Goal: Information Seeking & Learning: Learn about a topic

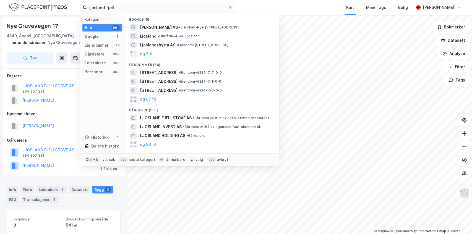
scroll to position [114, 0]
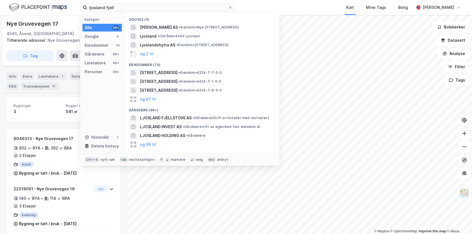
click at [14, 9] on div "ljosland fjell Kategori Alle 99+ Google 5 Eiendommer 70 Gårdeiere 99+ Leietaker…" at bounding box center [236, 7] width 472 height 15
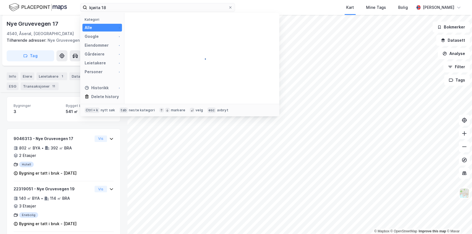
type input "kjøita 18"
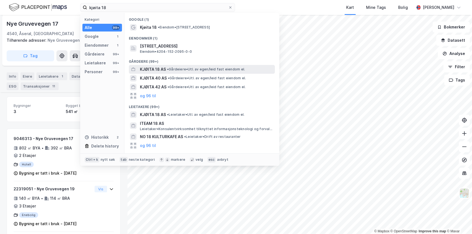
click at [151, 70] on span "KJØITA 18 AS" at bounding box center [153, 69] width 26 height 7
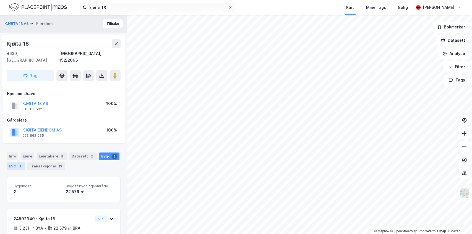
click at [17, 164] on div "1" at bounding box center [20, 167] width 6 height 6
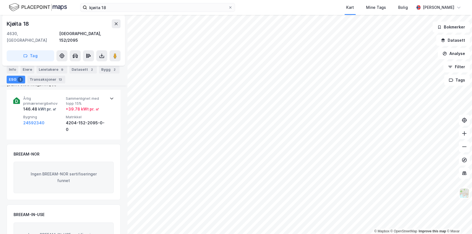
scroll to position [95, 0]
